Goal: Task Accomplishment & Management: Manage account settings

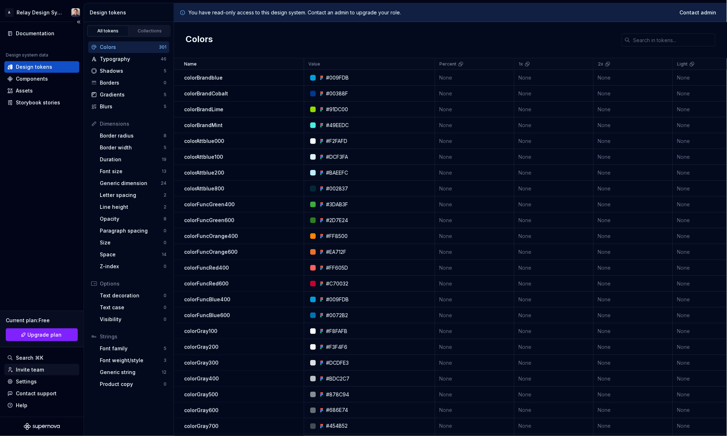
click at [37, 367] on div "Invite team" at bounding box center [30, 369] width 28 height 7
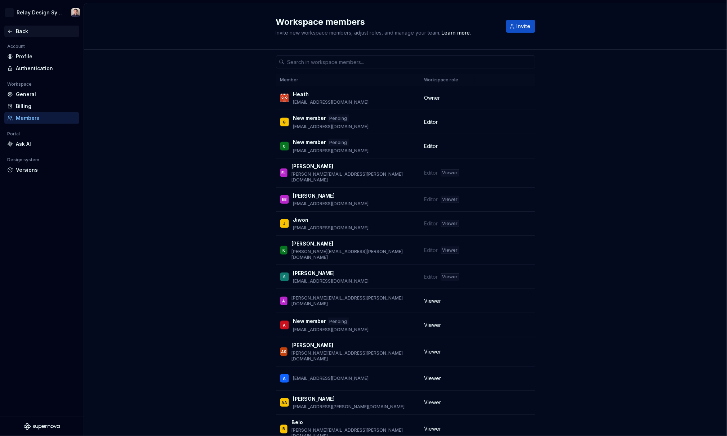
click at [21, 31] on div "Back" at bounding box center [46, 31] width 60 height 7
